Goal: Information Seeking & Learning: Learn about a topic

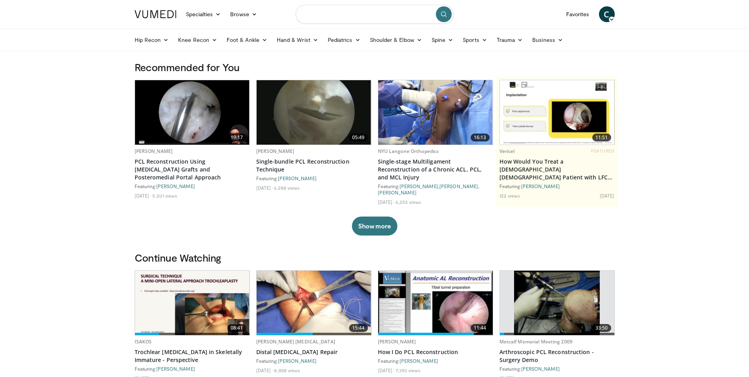
click at [330, 19] on input "Search topics, interventions" at bounding box center [375, 14] width 158 height 19
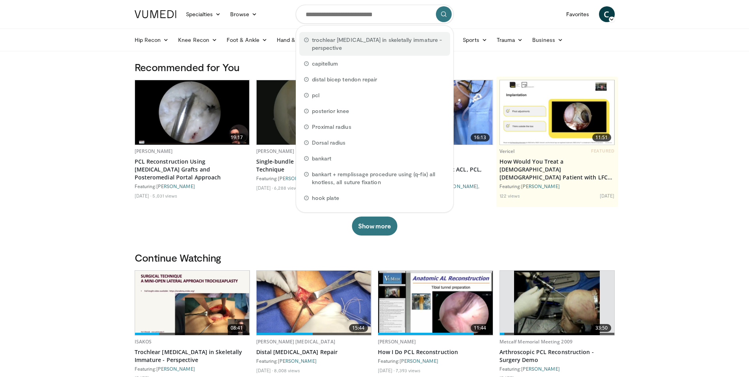
click at [332, 43] on span "trochlear dysplasia in skeletally immature - perspective" at bounding box center [378, 44] width 133 height 16
type input "**********"
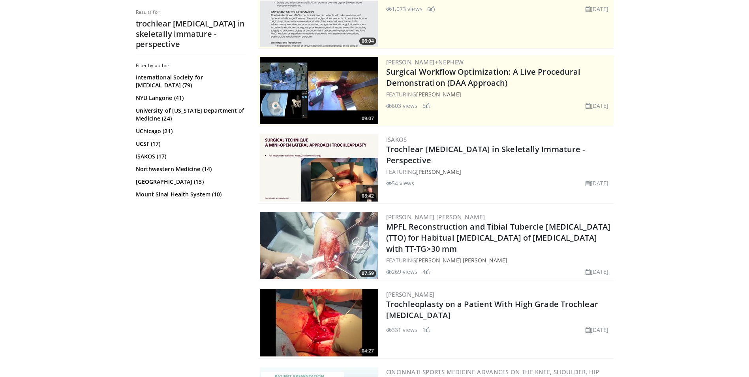
scroll to position [118, 0]
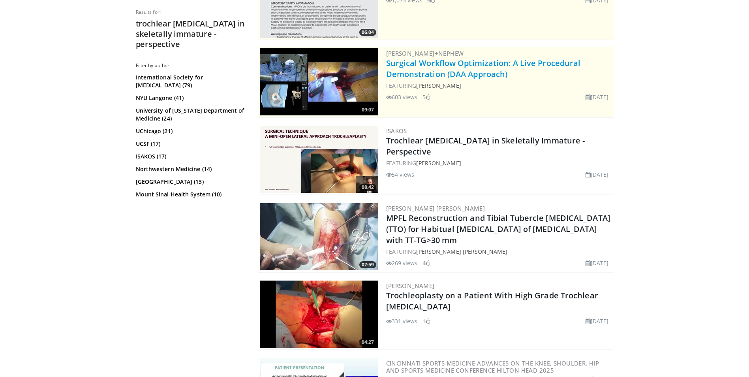
click at [416, 65] on link "Surgical Workflow Optimization: A Live Procedural Demonstration (DAA Approach)" at bounding box center [483, 69] width 195 height 22
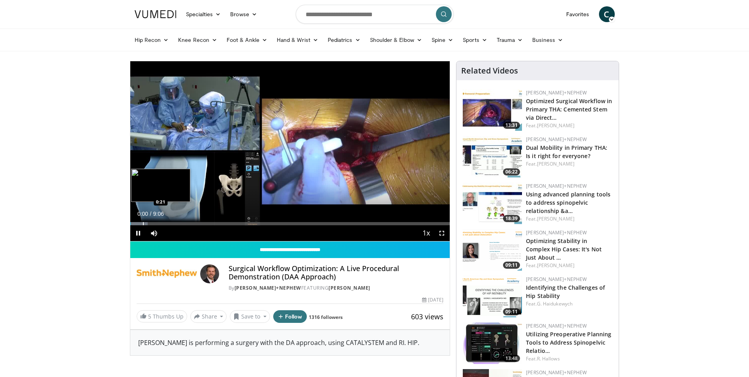
click at [143, 222] on div "Progress Bar" at bounding box center [143, 223] width 1 height 3
click at [154, 223] on div "Progress Bar" at bounding box center [154, 223] width 1 height 3
click at [179, 223] on div "Progress Bar" at bounding box center [179, 223] width 1 height 3
click at [199, 222] on div "Progress Bar" at bounding box center [198, 223] width 1 height 3
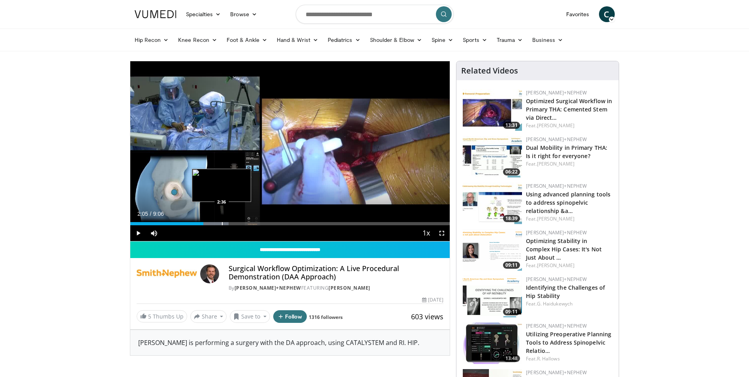
click at [222, 222] on div "Progress Bar" at bounding box center [222, 223] width 1 height 3
click at [248, 224] on div "10 seconds Tap to unmute" at bounding box center [290, 151] width 320 height 180
click at [253, 223] on div "Progress Bar" at bounding box center [253, 223] width 1 height 3
click at [137, 232] on span "Video Player" at bounding box center [138, 233] width 16 height 16
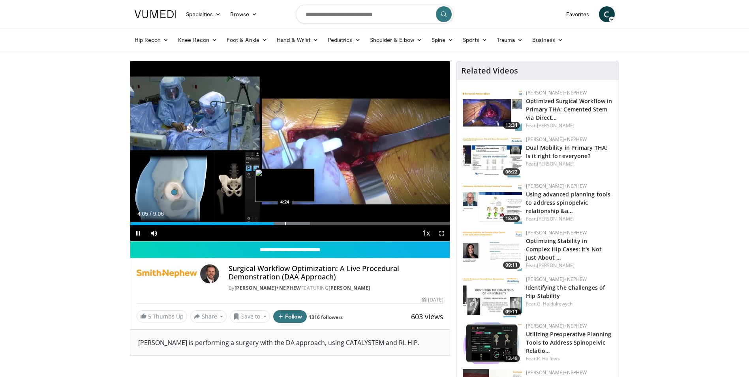
click at [286, 223] on div "10 seconds Tap to unmute" at bounding box center [290, 151] width 320 height 180
click at [297, 223] on div "Progress Bar" at bounding box center [297, 223] width 1 height 3
click at [136, 233] on span "Video Player" at bounding box center [138, 233] width 16 height 16
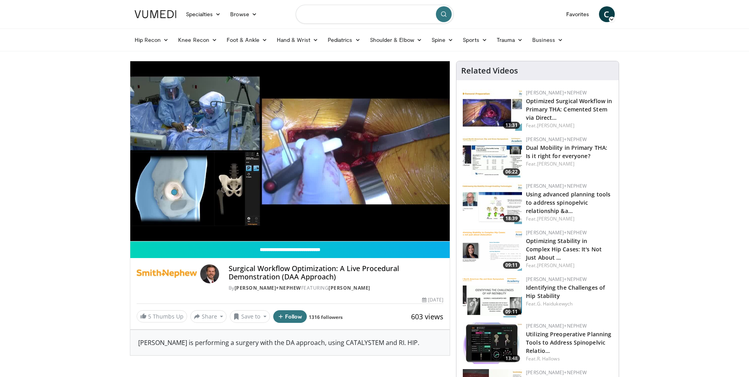
click at [348, 20] on input "Search topics, interventions" at bounding box center [375, 14] width 158 height 19
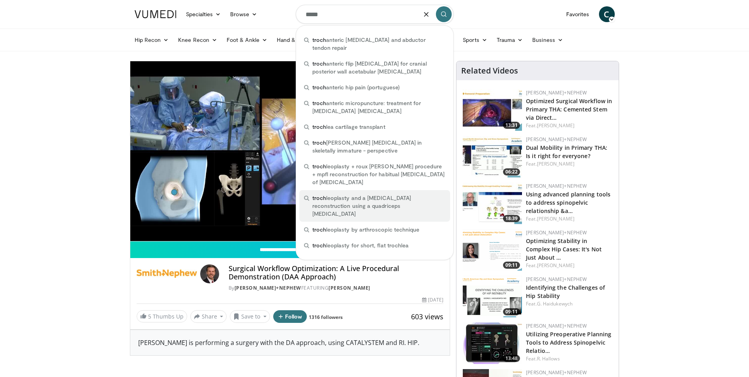
click at [344, 194] on span "troch leoplasty and a medial patellofemoral ligament reconstruction using a qua…" at bounding box center [378, 206] width 133 height 24
type input "**********"
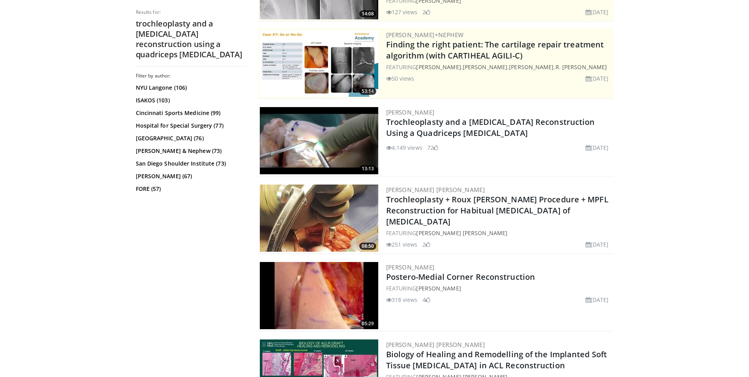
scroll to position [158, 0]
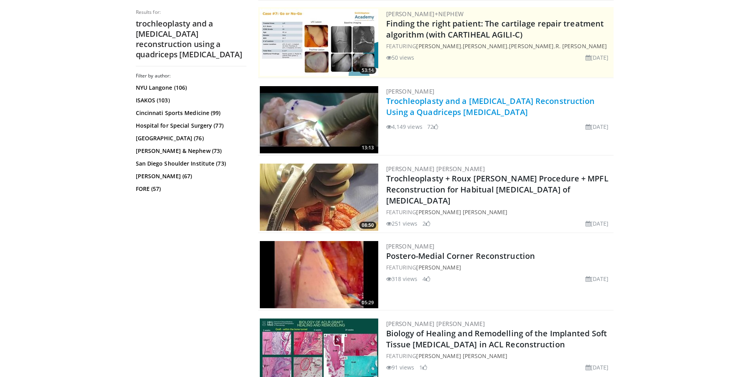
click at [443, 104] on link "Trochleoplasty and a Medial Patellofemoral Ligament Reconstruction Using a Quad…" at bounding box center [490, 107] width 209 height 22
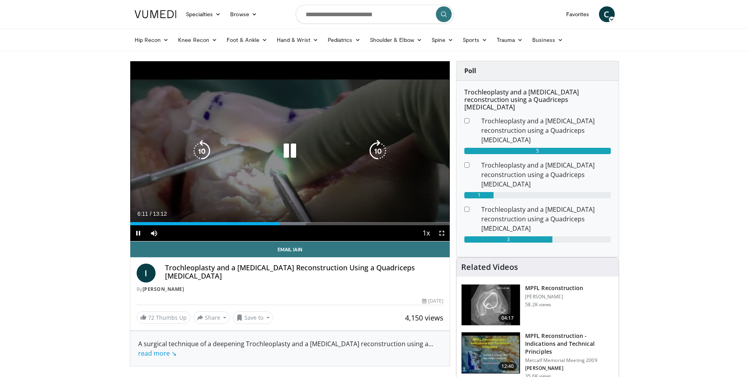
click at [380, 147] on icon "Video Player" at bounding box center [378, 151] width 22 height 22
click at [287, 148] on icon "Video Player" at bounding box center [290, 151] width 22 height 22
